Goal: Check status: Check status

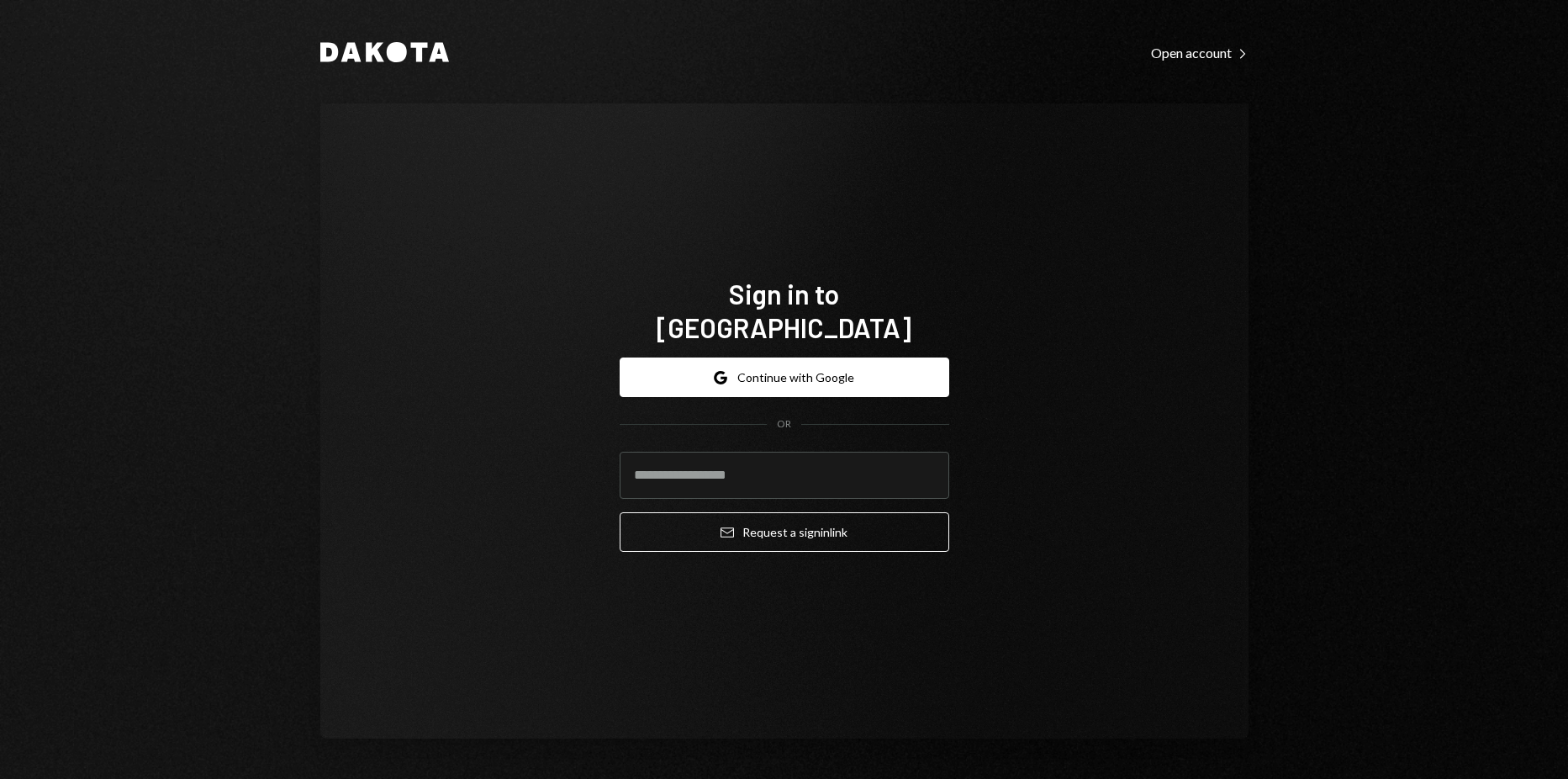
type input "**********"
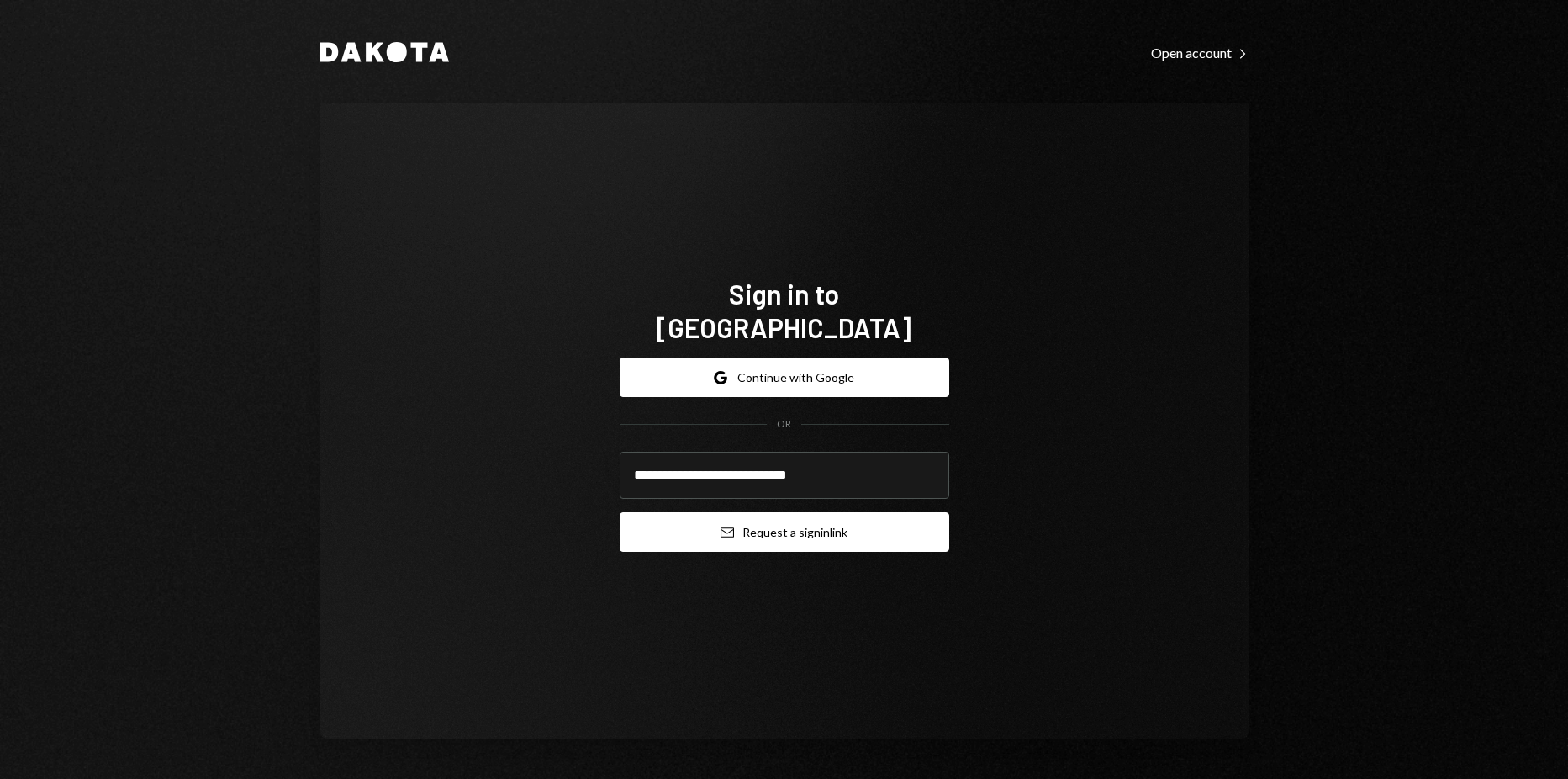
click at [753, 512] on button "Email Request a sign in link" at bounding box center [784, 532] width 330 height 40
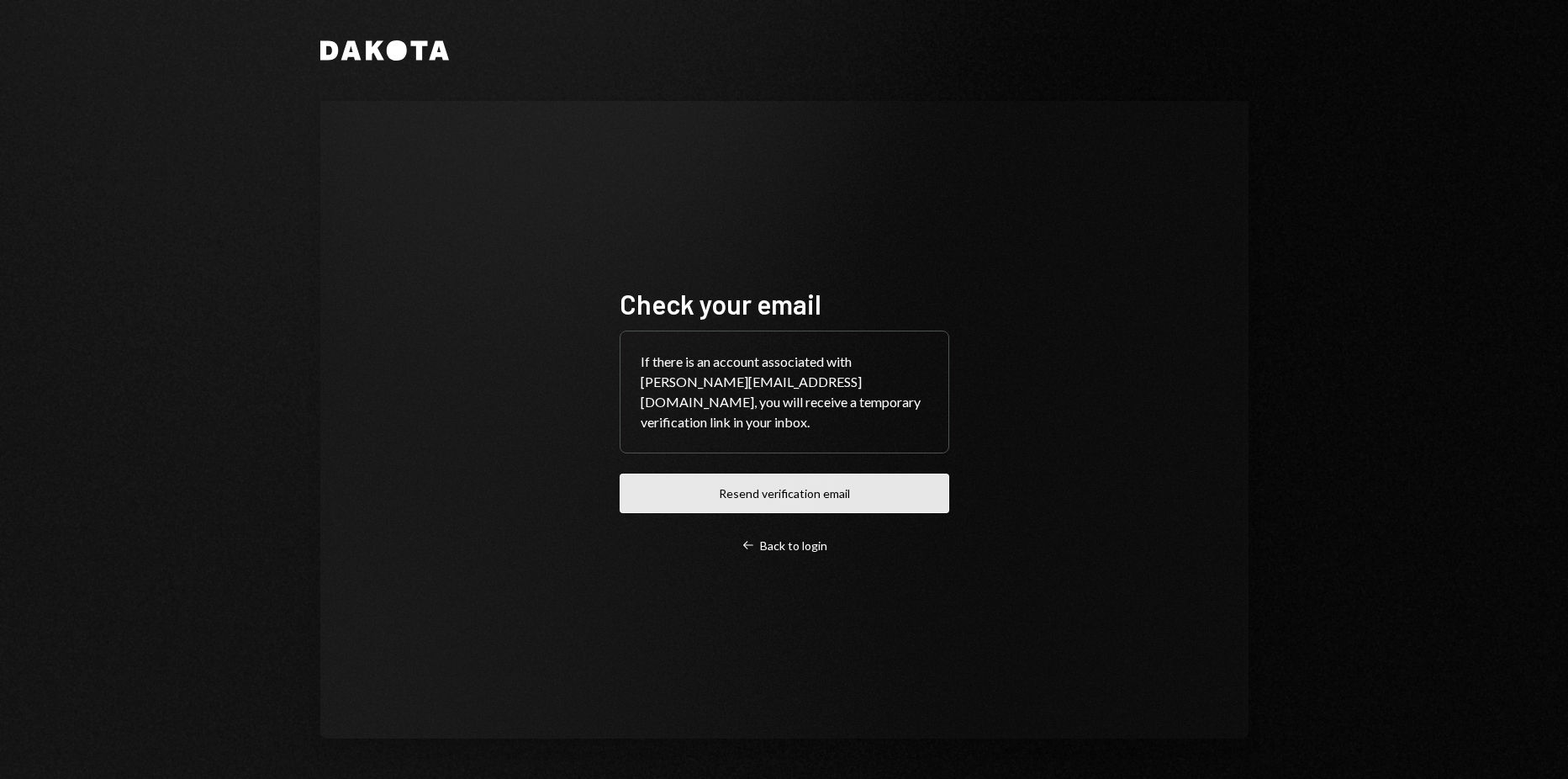
click at [906, 496] on button "Resend verification email" at bounding box center [784, 494] width 330 height 40
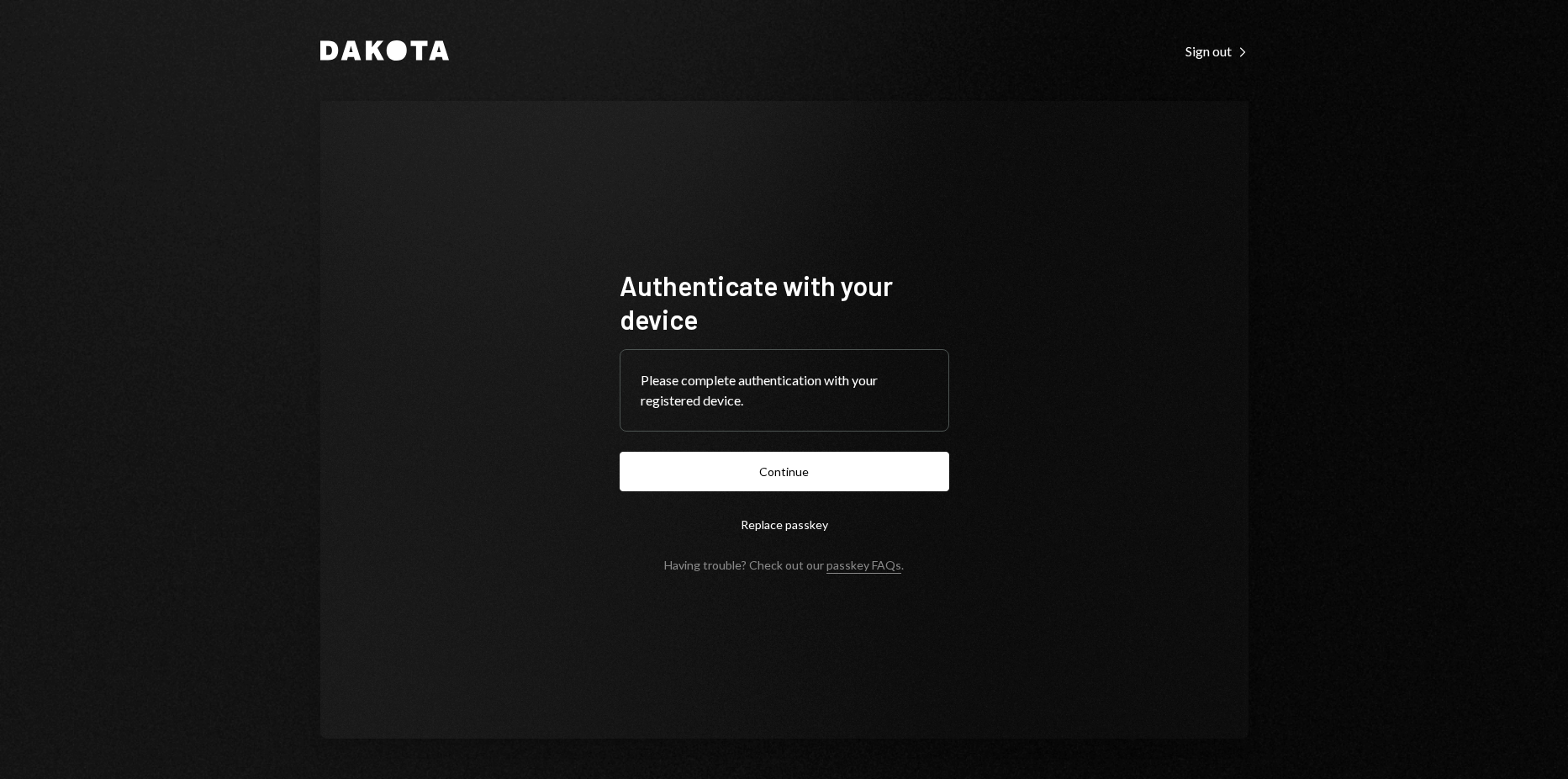
drag, startPoint x: 639, startPoint y: 481, endPoint x: 532, endPoint y: 337, distance: 179.4
click at [596, 390] on div "Authenticate with your device Please complete authentication with your register…" at bounding box center [784, 419] width 928 height 638
click at [902, 467] on button "Continue" at bounding box center [784, 472] width 330 height 40
click at [720, 459] on button "Continue" at bounding box center [784, 472] width 330 height 40
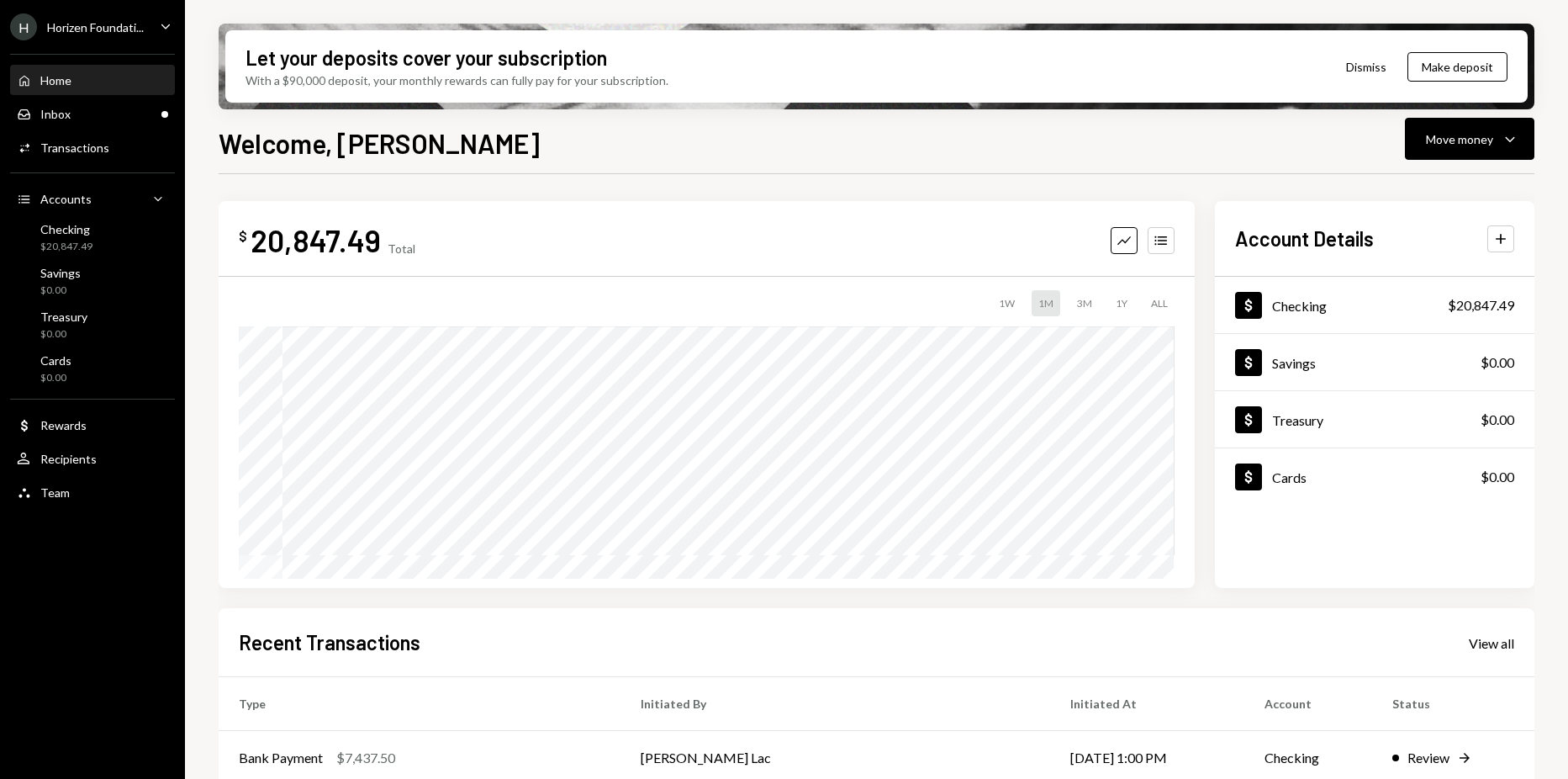
click at [98, 20] on div "Horizen Foundati..." at bounding box center [95, 27] width 96 height 14
click at [594, 182] on div "$ 20,847.49 Total Graph Accounts 1W 1M 3M 1Y ALL $24,584.30 [DATE] Account Deta…" at bounding box center [876, 604] width 1316 height 860
click at [116, 42] on ul "[PERSON_NAME] Foundati... Caret Down Home Home Inbox Inbox Activities Transacti…" at bounding box center [92, 255] width 185 height 510
click at [120, 33] on div "Horizen Foundati..." at bounding box center [95, 27] width 96 height 14
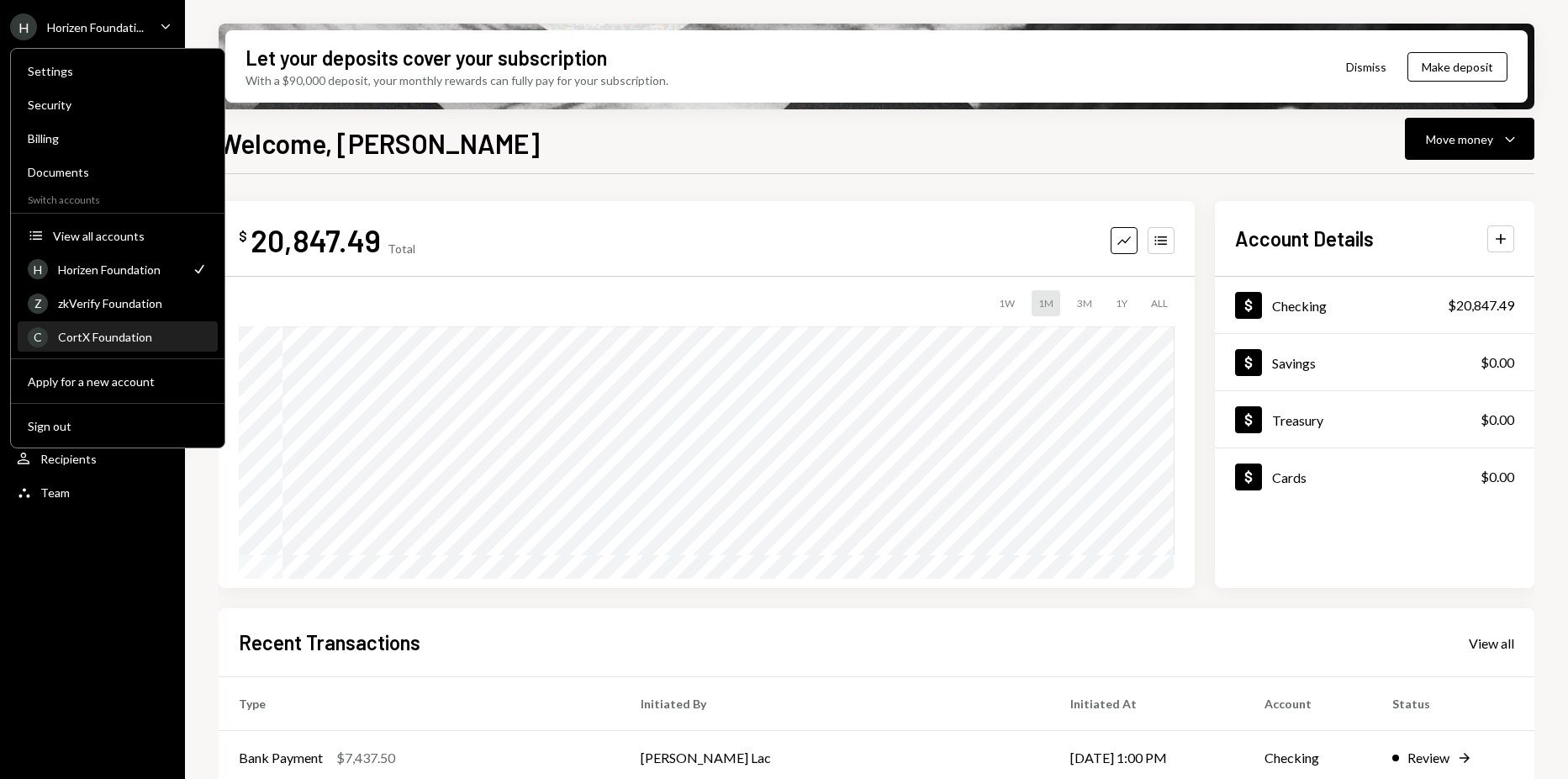
click at [154, 330] on div "CortX Foundation" at bounding box center [133, 337] width 150 height 14
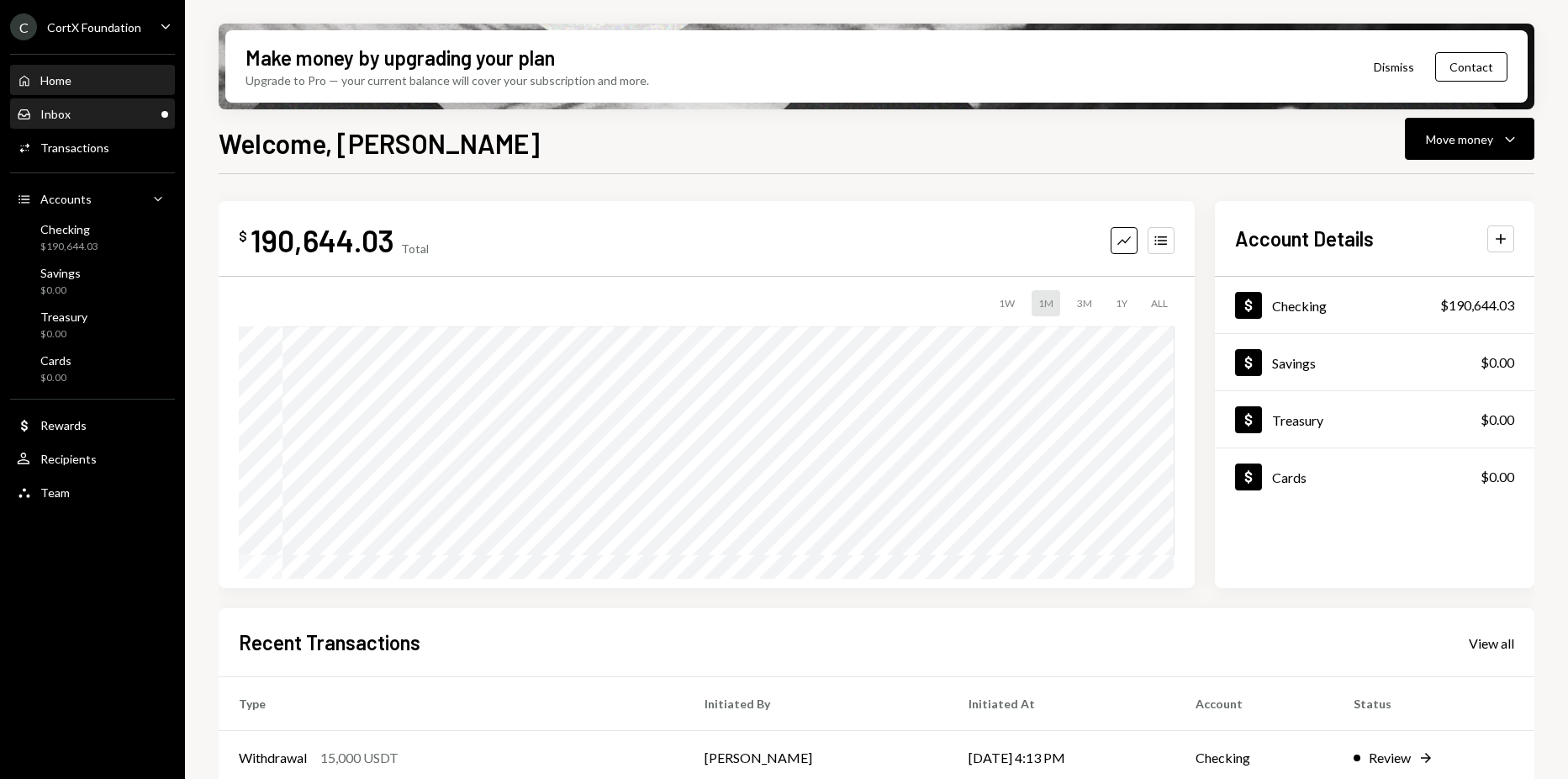
click at [90, 124] on div "Inbox Inbox" at bounding box center [92, 114] width 151 height 29
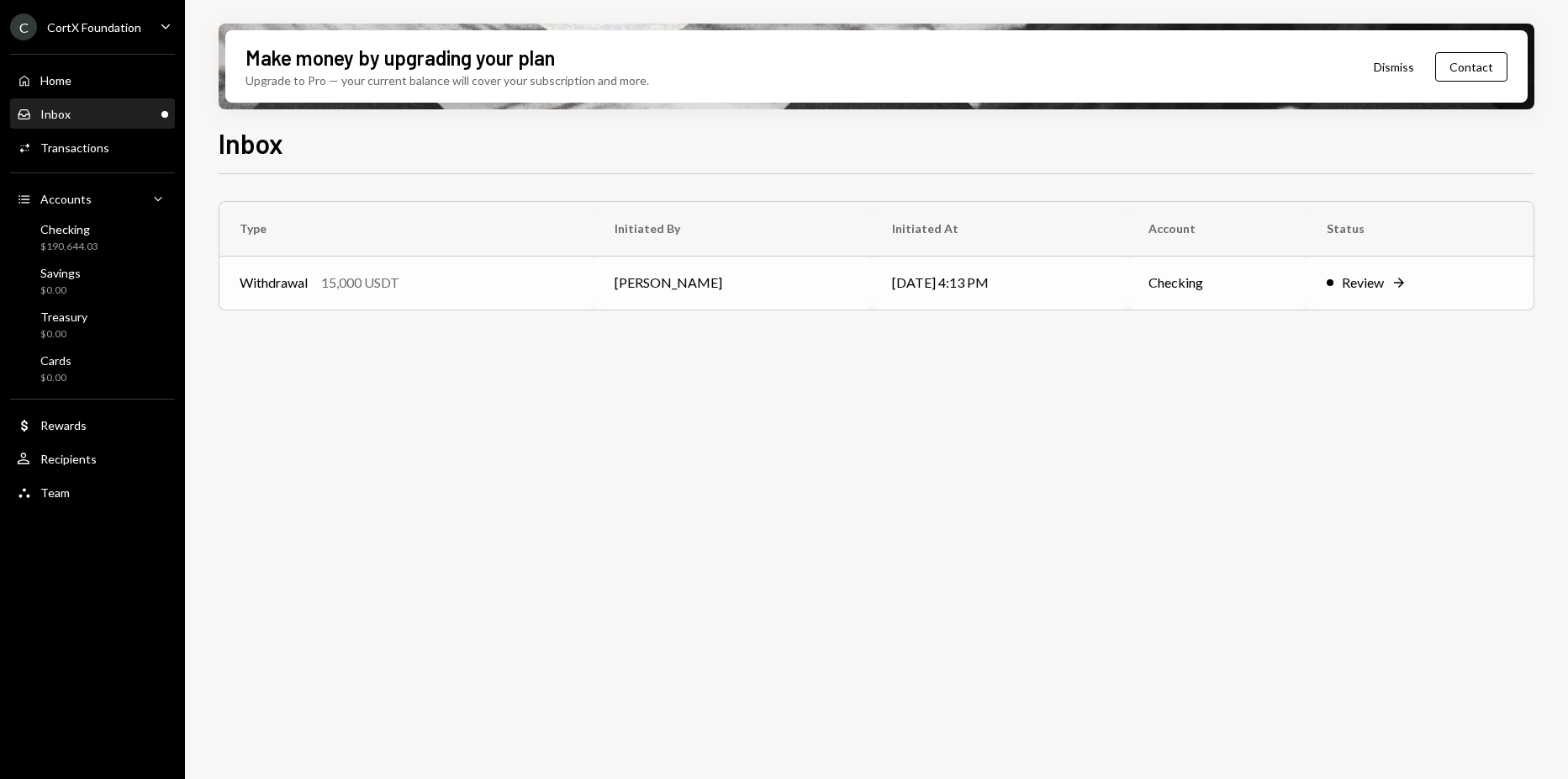
click at [868, 283] on td "Kevin Foster-Archibald" at bounding box center [733, 283] width 278 height 54
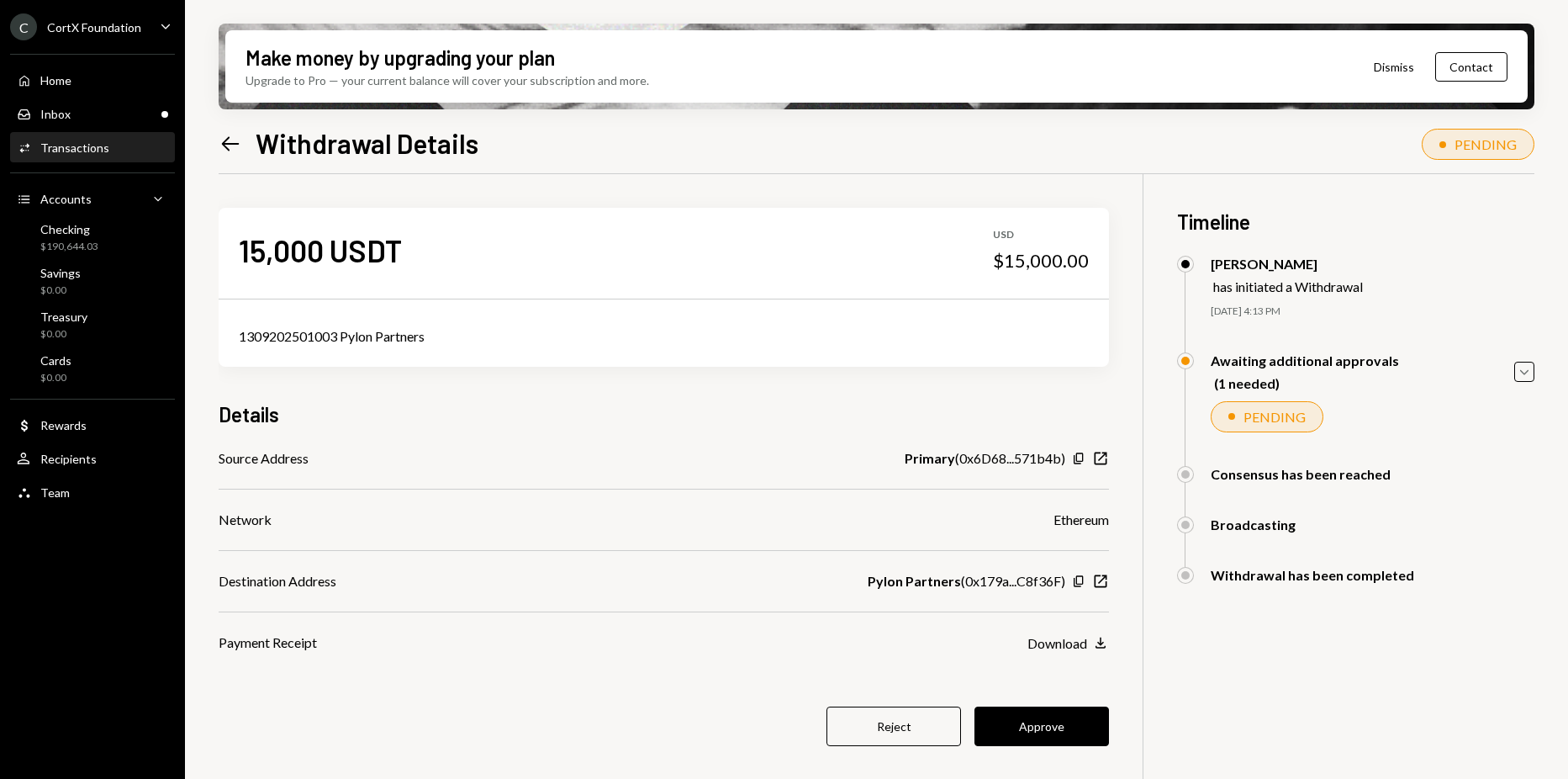
click at [742, 404] on div "Details" at bounding box center [663, 414] width 891 height 28
click at [1021, 717] on button "Approve" at bounding box center [1042, 726] width 134 height 40
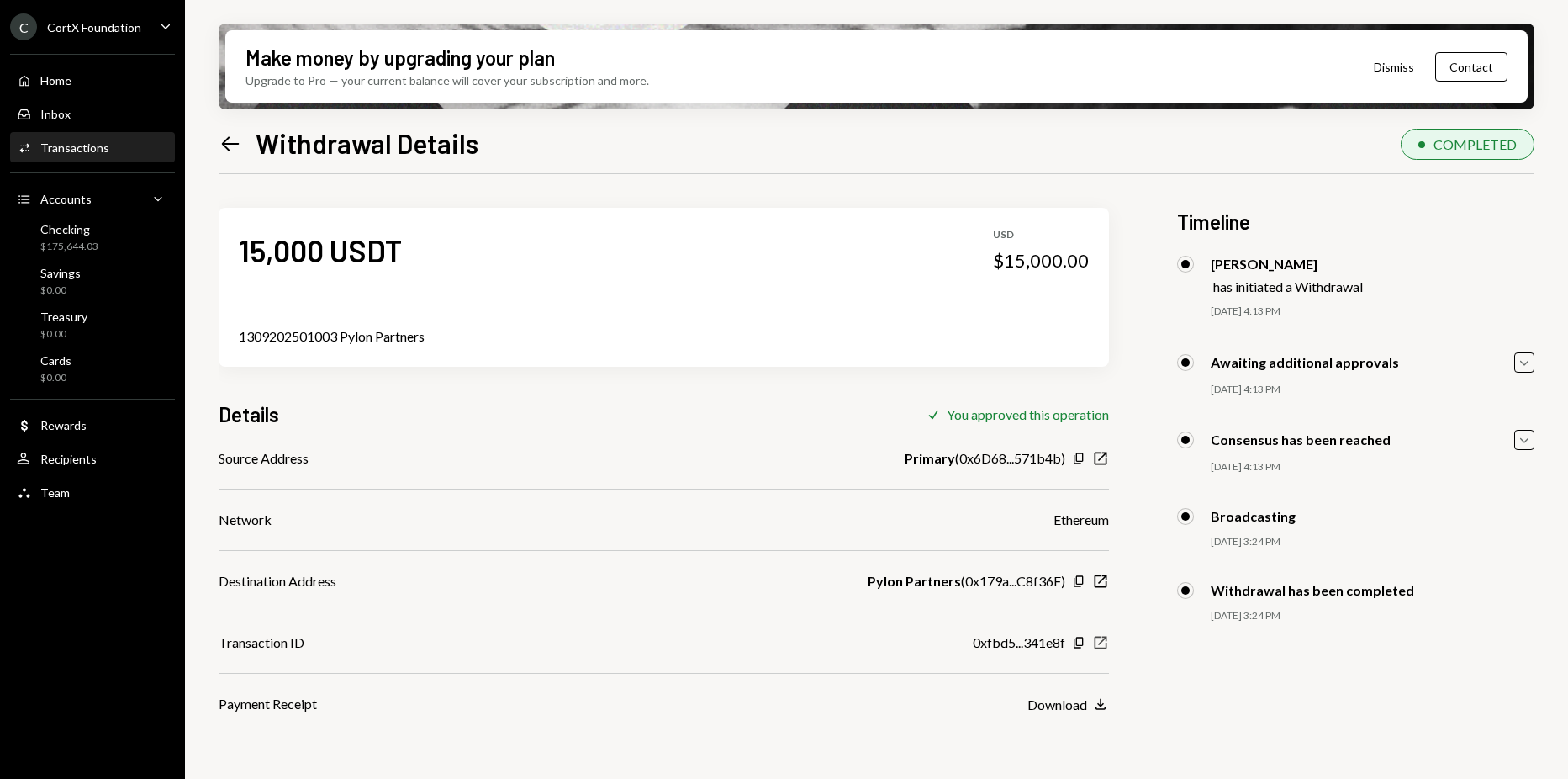
click at [1103, 645] on icon "New Window" at bounding box center [1100, 642] width 16 height 16
